Goal: Information Seeking & Learning: Understand process/instructions

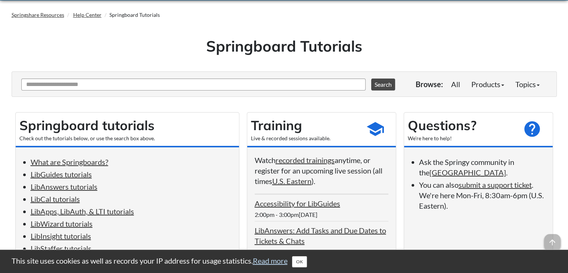
scroll to position [149, 0]
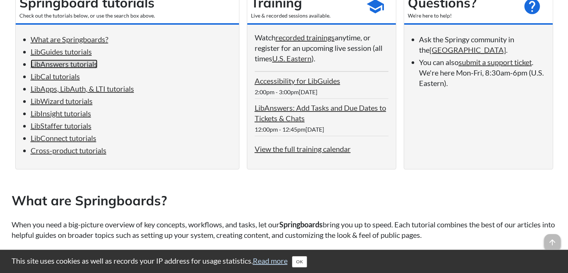
click at [61, 66] on link "LibAnswers tutorials" at bounding box center [64, 63] width 67 height 9
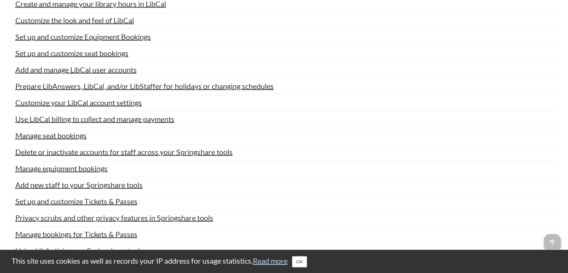
scroll to position [1714, 0]
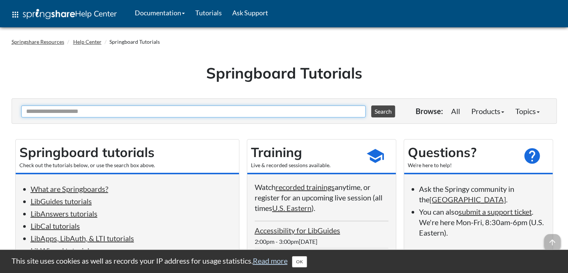
click at [117, 111] on input "Ask Another Question" at bounding box center [193, 111] width 344 height 12
type input "***"
click at [371, 105] on button "Search" at bounding box center [383, 111] width 24 height 12
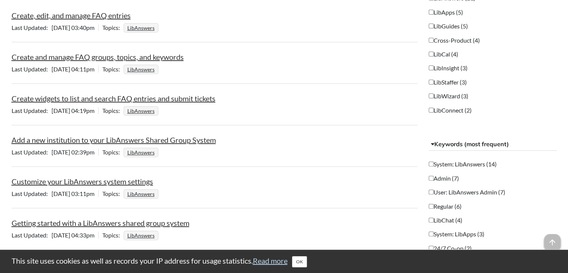
scroll to position [224, 0]
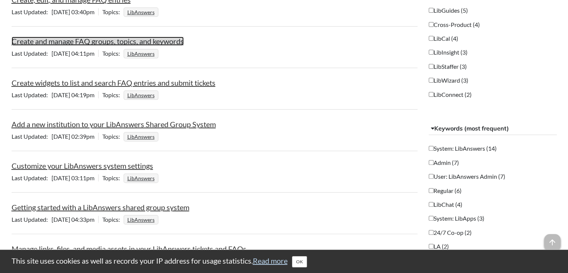
click at [112, 43] on link "Create and manage FAQ groups, topics, and keywords" at bounding box center [98, 41] width 172 height 9
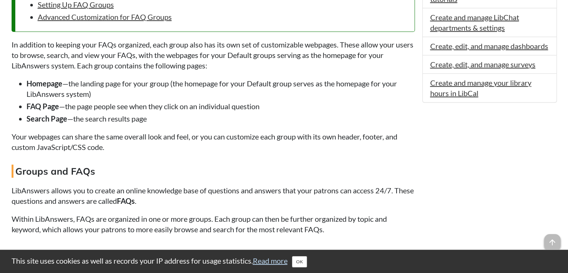
scroll to position [598, 0]
